Goal: Find specific page/section: Find specific page/section

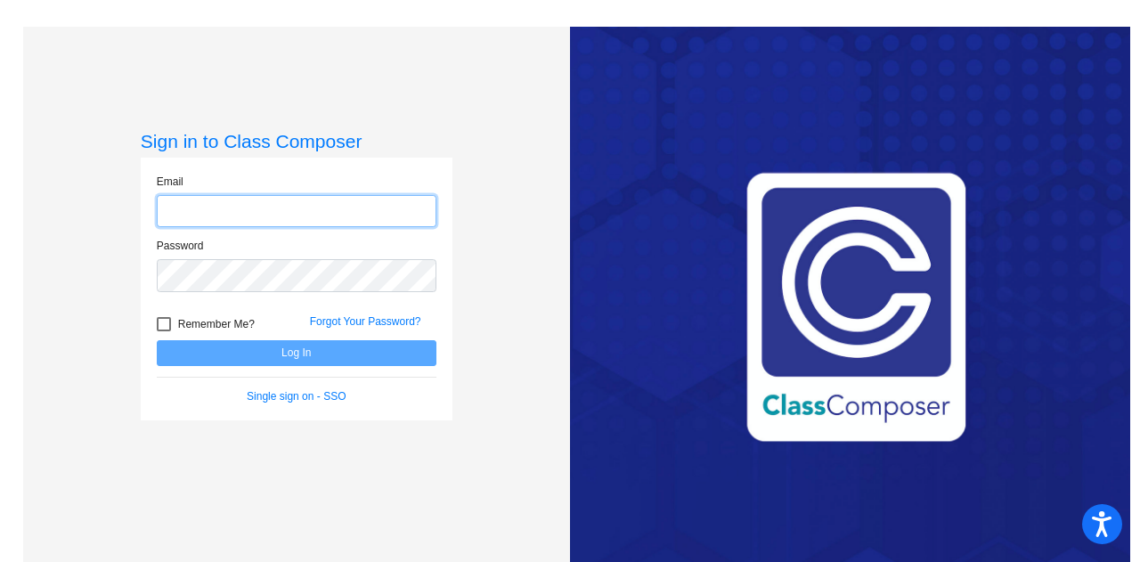
type input "[PERSON_NAME][EMAIL_ADDRESS][PERSON_NAME][DOMAIN_NAME]"
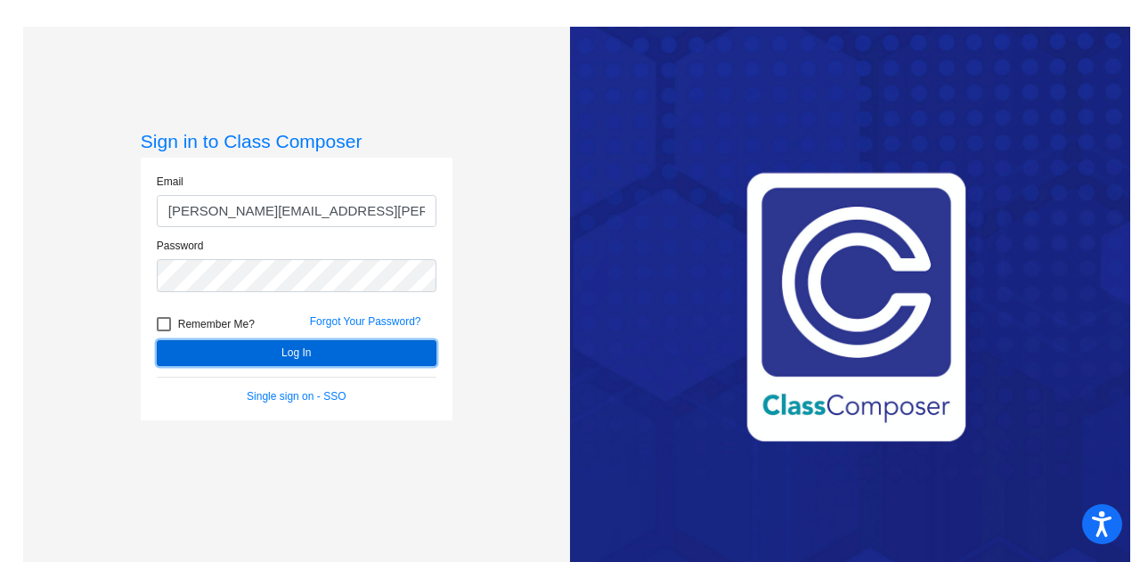
click at [358, 350] on button "Log In" at bounding box center [297, 353] width 280 height 26
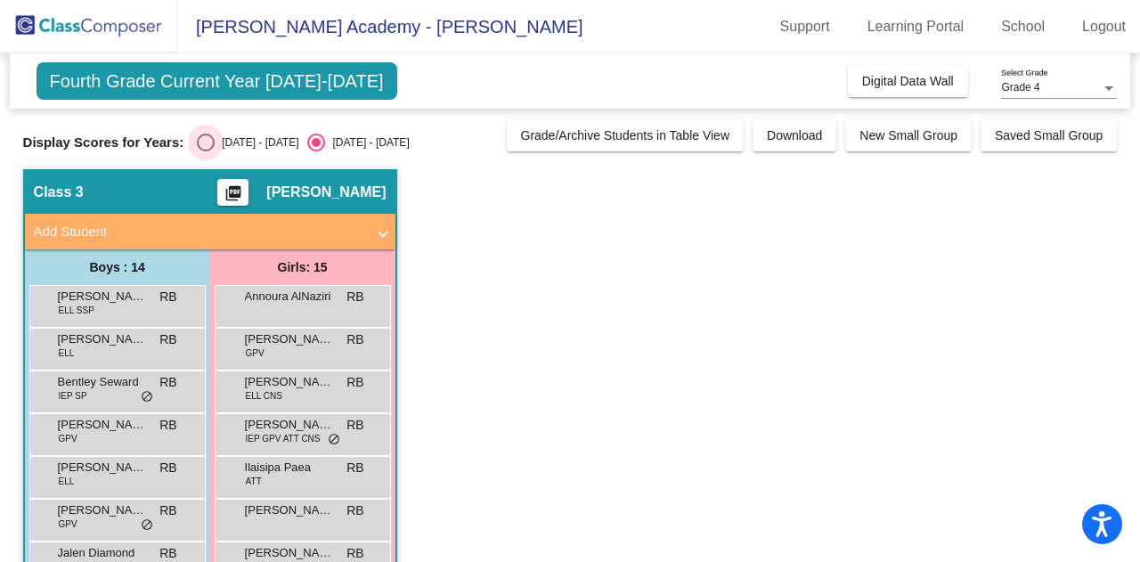
click at [210, 138] on div "Select an option" at bounding box center [206, 143] width 18 height 18
click at [206, 151] on input "[DATE] - [DATE]" at bounding box center [205, 151] width 1 height 1
radio input "true"
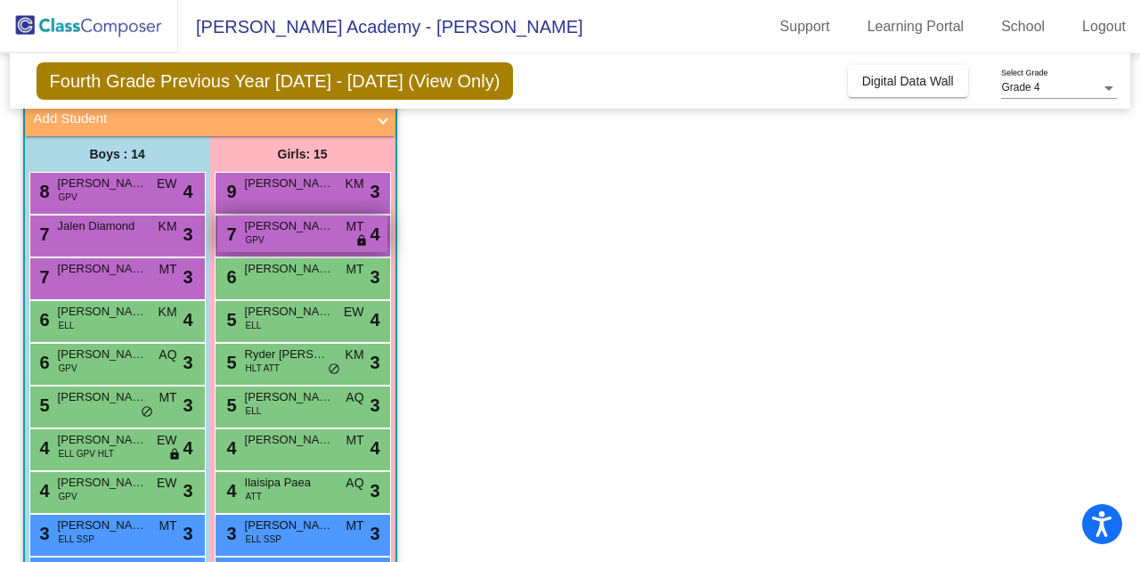
scroll to position [118, 0]
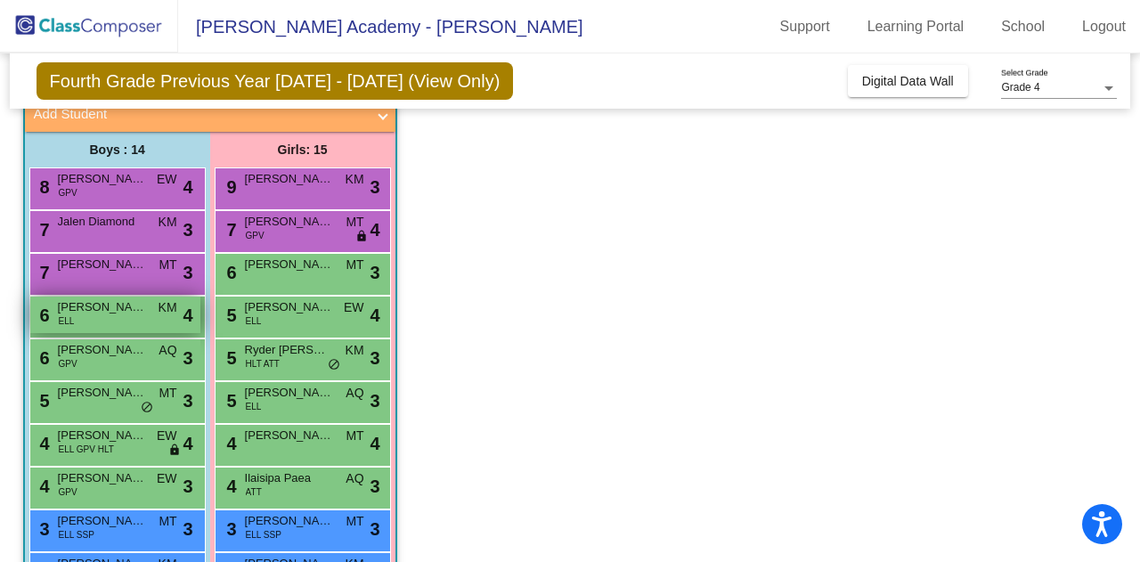
click at [164, 310] on span "KM" at bounding box center [168, 307] width 19 height 19
